Goal: Transaction & Acquisition: Purchase product/service

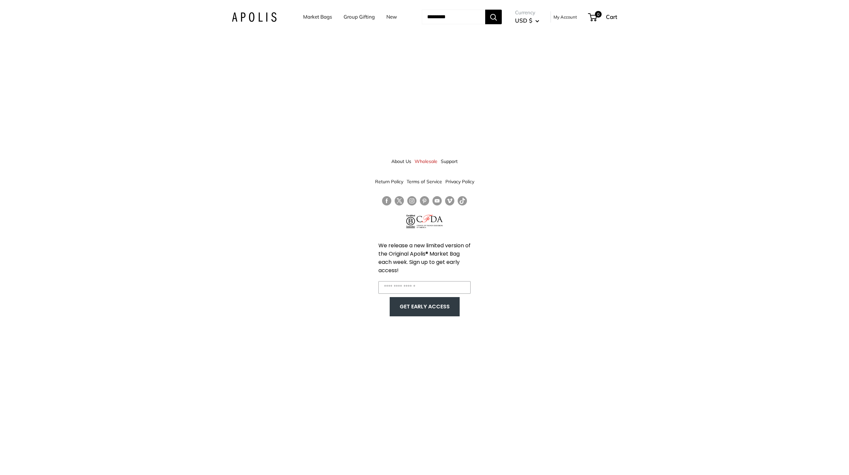
click at [654, 167] on div "About Us Wholesale Support Return Policy Terms of Service Privacy Policy We rel…" at bounding box center [424, 237] width 849 height 475
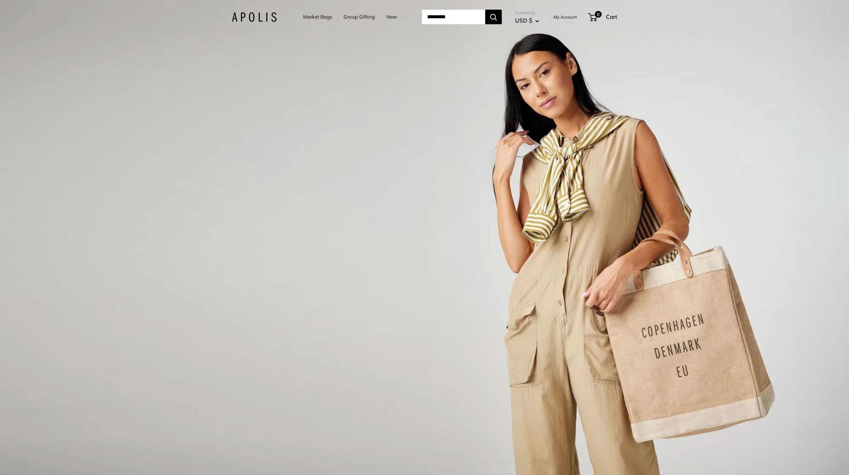
click at [673, 323] on div "1 / 3" at bounding box center [424, 237] width 849 height 475
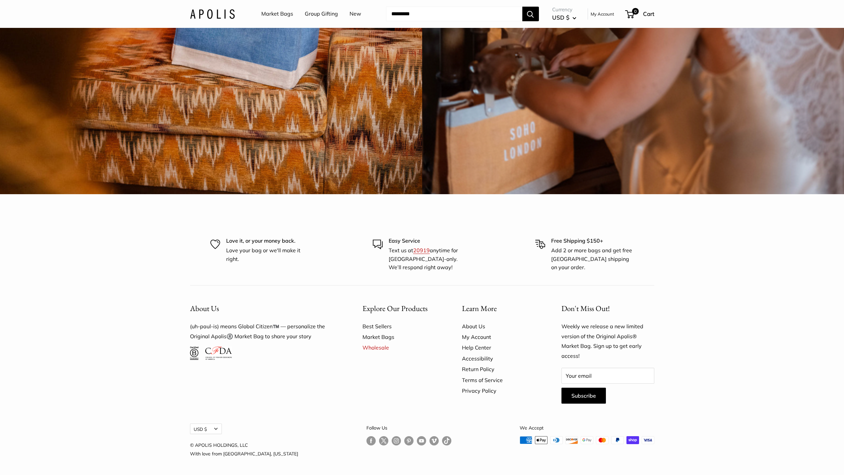
scroll to position [2215, 0]
click at [353, 14] on link "New" at bounding box center [356, 14] width 12 height 10
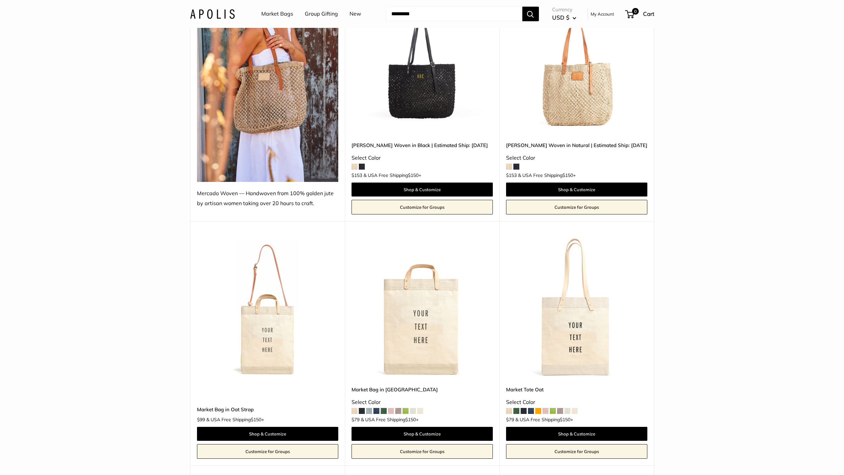
scroll to position [133, 0]
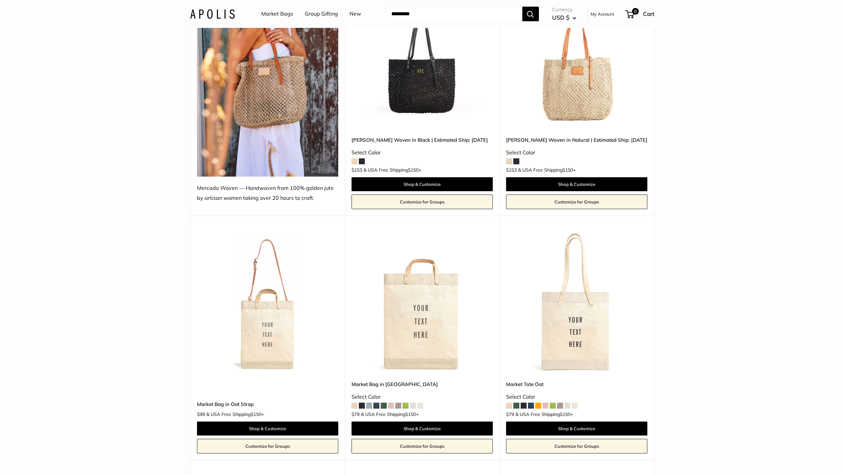
click at [553, 406] on span at bounding box center [553, 405] width 6 height 6
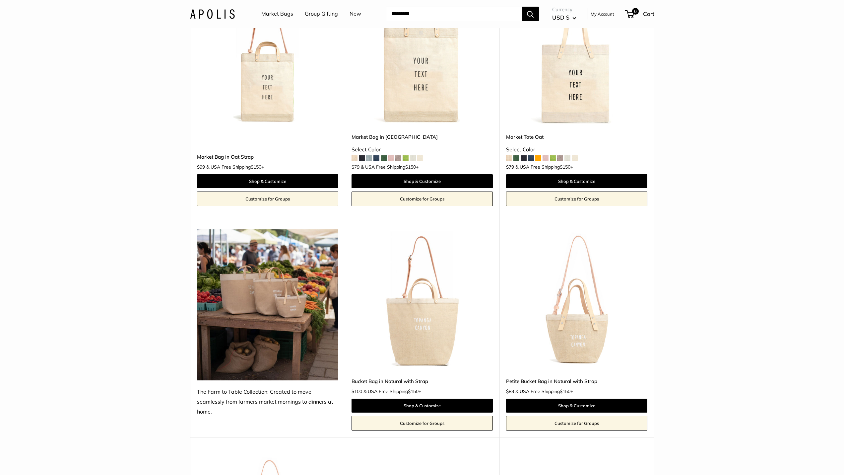
scroll to position [0, 0]
